Goal: Transaction & Acquisition: Purchase product/service

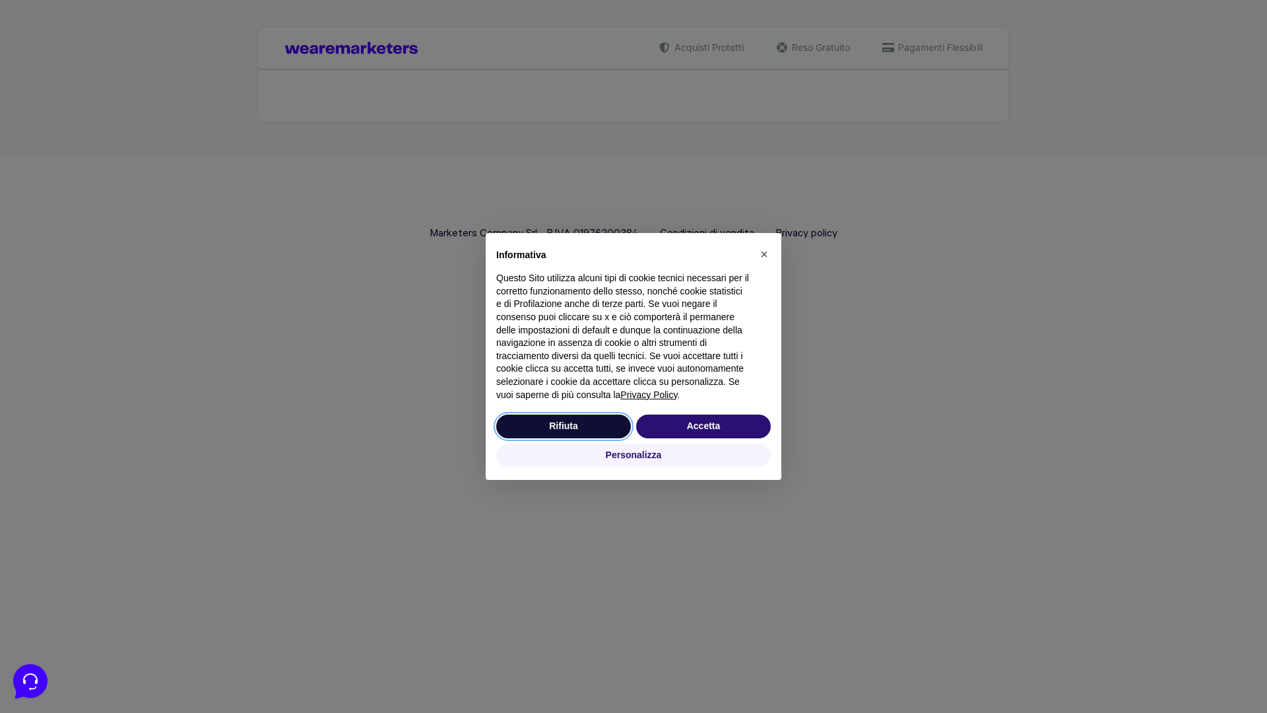
click at [564, 426] on button "Rifiuta" at bounding box center [563, 427] width 135 height 24
